Goal: Transaction & Acquisition: Purchase product/service

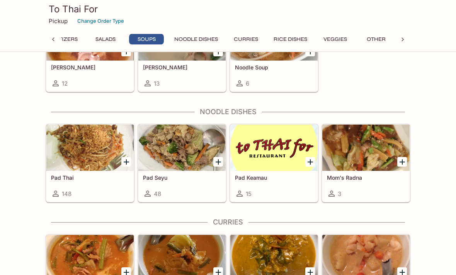
scroll to position [409, 0]
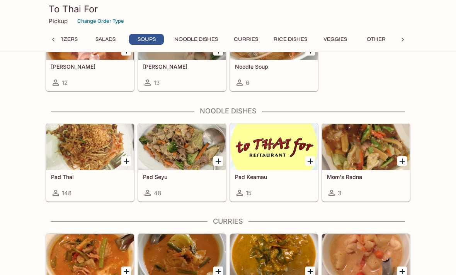
click at [277, 168] on div at bounding box center [273, 147] width 87 height 46
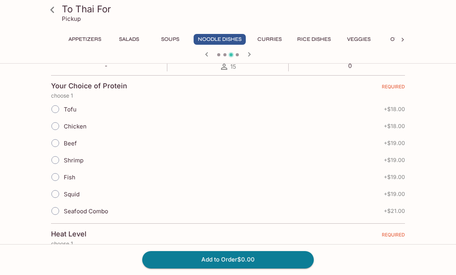
scroll to position [157, 0]
click at [57, 125] on input "Chicken" at bounding box center [55, 126] width 16 height 16
radio input "true"
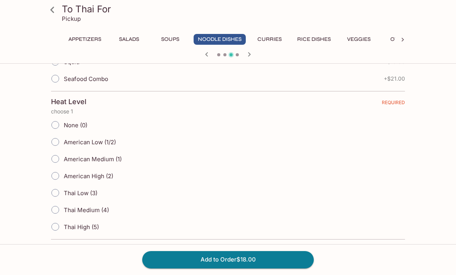
scroll to position [290, 0]
click at [57, 141] on input "American Low (1/2)" at bounding box center [55, 141] width 16 height 16
radio input "true"
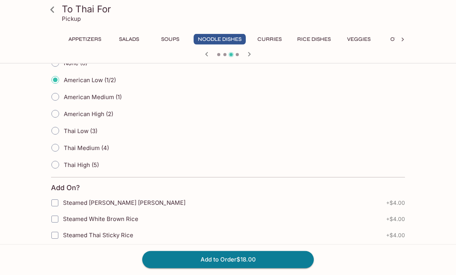
scroll to position [352, 0]
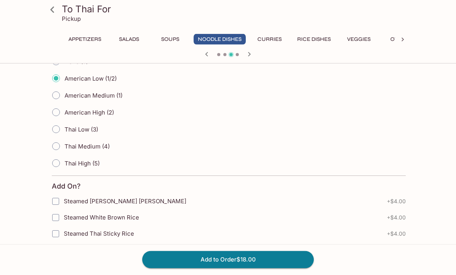
click at [284, 268] on button "Add to Order $18.00" at bounding box center [227, 259] width 171 height 17
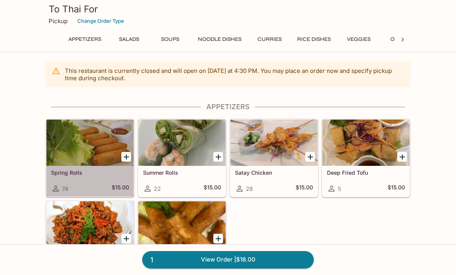
click at [87, 154] on div at bounding box center [89, 143] width 87 height 46
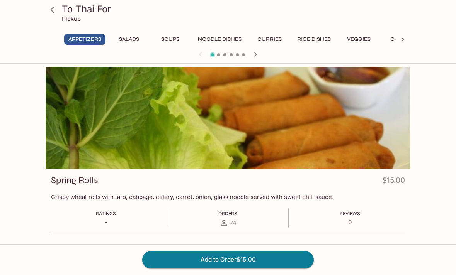
click at [285, 268] on button "Add to Order $15.00" at bounding box center [227, 259] width 171 height 17
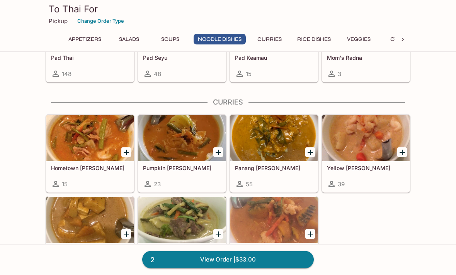
scroll to position [531, 0]
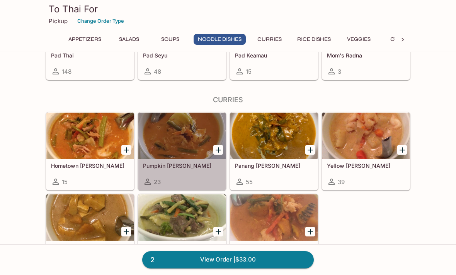
click at [166, 151] on div at bounding box center [181, 136] width 87 height 46
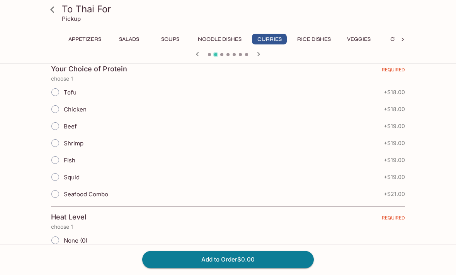
click at [55, 162] on input "Fish" at bounding box center [55, 161] width 16 height 16
radio input "true"
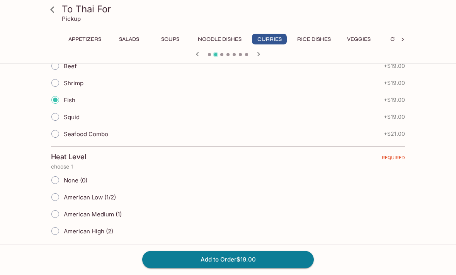
scroll to position [241, 0]
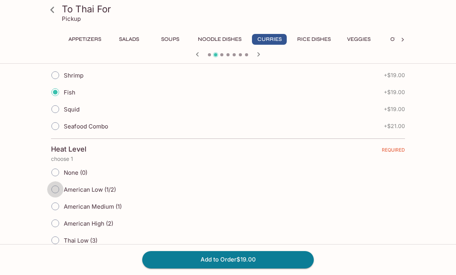
click at [59, 188] on input "American Low (1/2)" at bounding box center [55, 190] width 16 height 16
radio input "true"
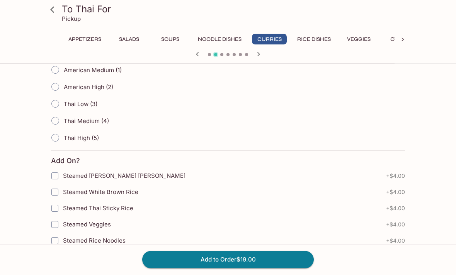
scroll to position [379, 0]
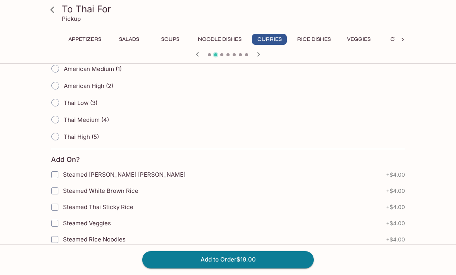
click at [277, 268] on button "Add to Order $19.00" at bounding box center [227, 259] width 171 height 17
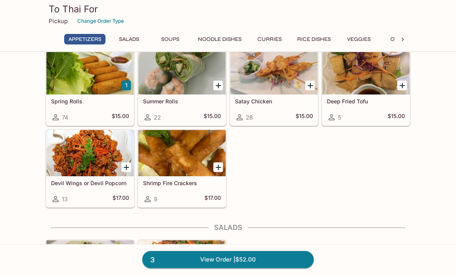
scroll to position [71, 0]
click at [251, 268] on link "3 View Order | $52.00" at bounding box center [227, 259] width 171 height 17
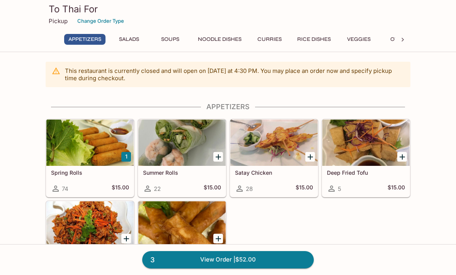
scroll to position [10, 0]
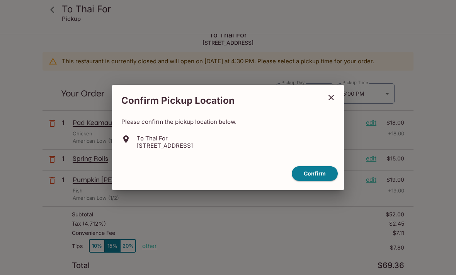
click at [321, 182] on button "Confirm" at bounding box center [315, 173] width 46 height 15
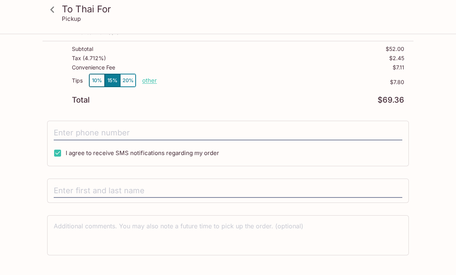
scroll to position [184, 0]
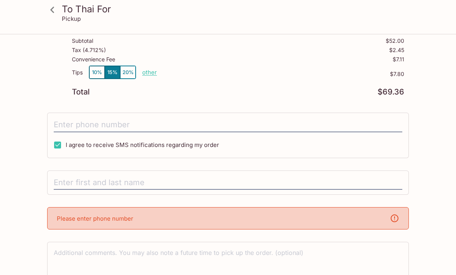
click at [64, 126] on input "tel" at bounding box center [228, 125] width 348 height 15
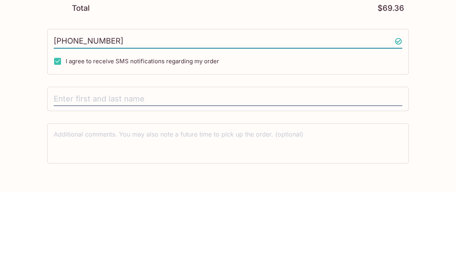
type input "[PHONE_NUMBER]"
click at [69, 176] on input "text" at bounding box center [228, 183] width 348 height 15
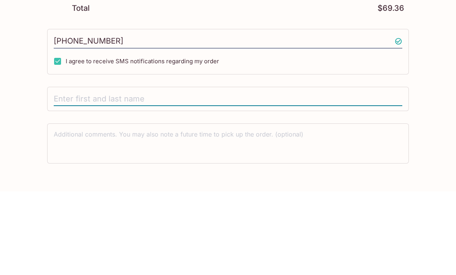
type input "[PERSON_NAME]"
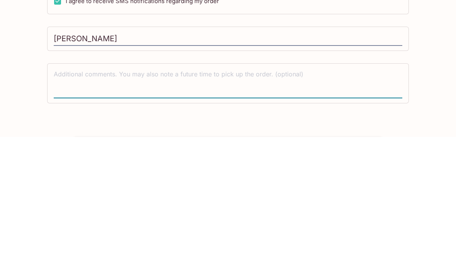
scroll to position [209, 0]
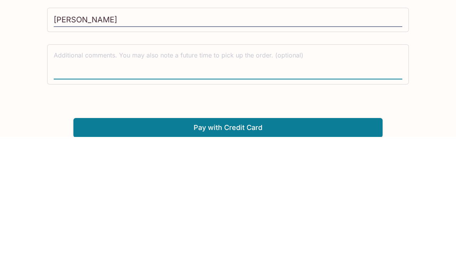
click at [275, 256] on button "Pay with Credit Card" at bounding box center [227, 265] width 309 height 19
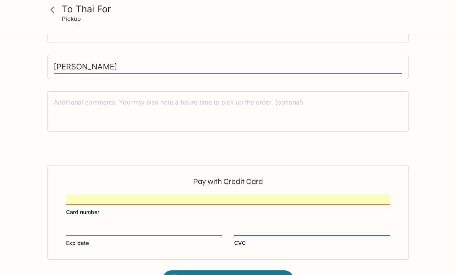
scroll to position [323, 0]
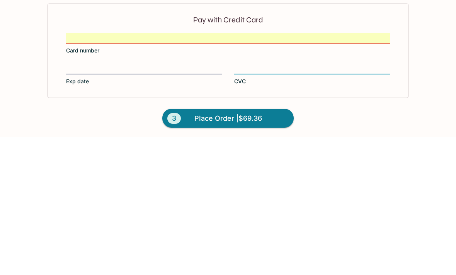
click at [247, 247] on button "3 Place Order | $69.36" at bounding box center [227, 256] width 131 height 19
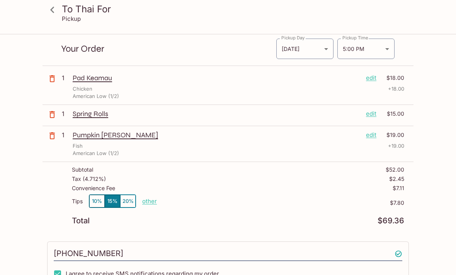
scroll to position [56, 0]
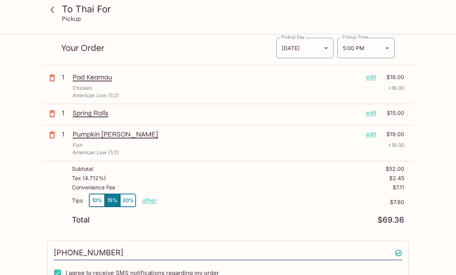
click at [95, 114] on p "Spring Rolls" at bounding box center [216, 113] width 287 height 8
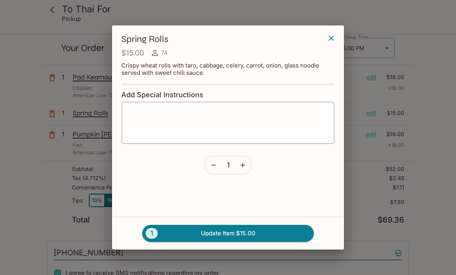
click at [335, 37] on icon "button" at bounding box center [330, 38] width 9 height 9
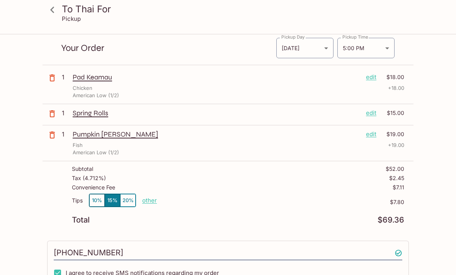
click at [373, 115] on p "edit" at bounding box center [371, 113] width 10 height 8
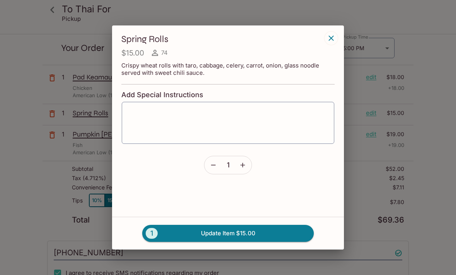
click at [245, 169] on icon "button" at bounding box center [243, 165] width 8 height 8
click at [279, 236] on button "2 Update Item $30.00" at bounding box center [227, 233] width 171 height 17
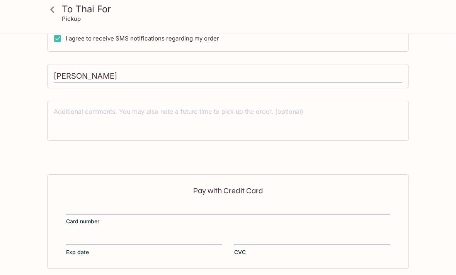
scroll to position [300, 0]
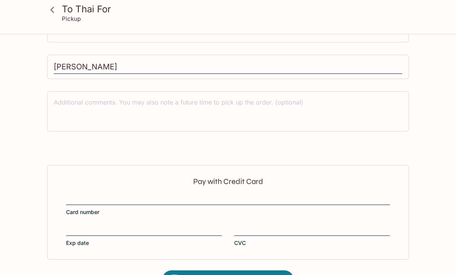
click at [261, 275] on span "Place Order | $89.37" at bounding box center [227, 280] width 67 height 12
